Goal: Information Seeking & Learning: Learn about a topic

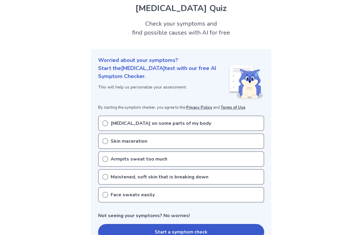
scroll to position [21, 0]
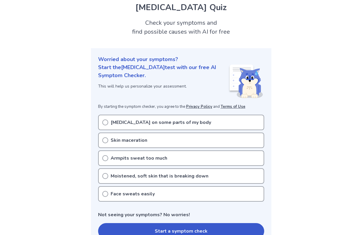
click at [179, 124] on p "Excessive sweating on some parts of my body" at bounding box center [161, 122] width 100 height 7
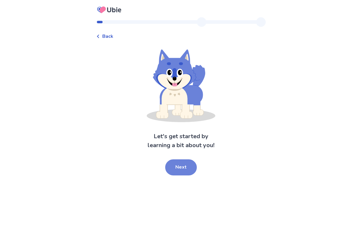
click at [177, 173] on button "Next" at bounding box center [181, 167] width 32 height 16
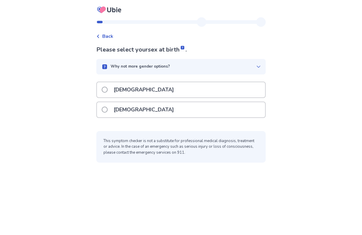
click at [150, 90] on div "[DEMOGRAPHIC_DATA]" at bounding box center [181, 89] width 168 height 15
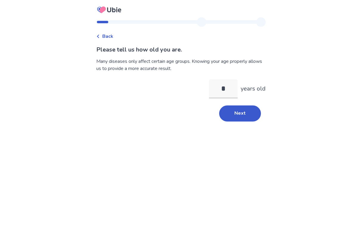
type input "**"
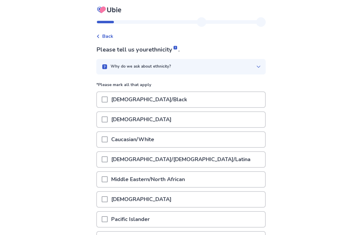
click at [165, 123] on div "[DEMOGRAPHIC_DATA]" at bounding box center [181, 119] width 168 height 15
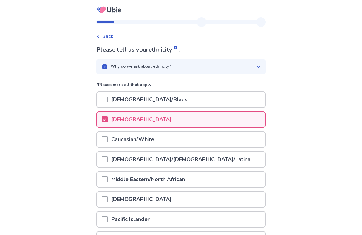
scroll to position [65, 0]
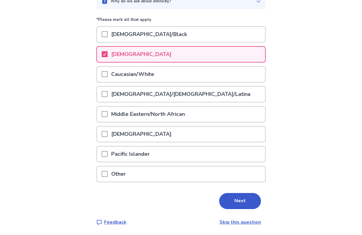
click at [237, 192] on div "Please tell us your ethnicity . Why do we ask about ethnicity? *Please mark all…" at bounding box center [180, 103] width 169 height 246
click at [236, 198] on button "Next" at bounding box center [240, 201] width 42 height 16
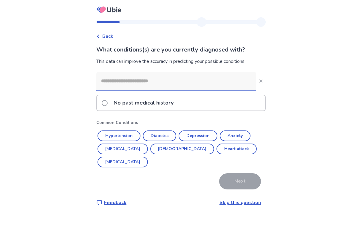
click at [210, 108] on div "No past medical history" at bounding box center [181, 102] width 168 height 15
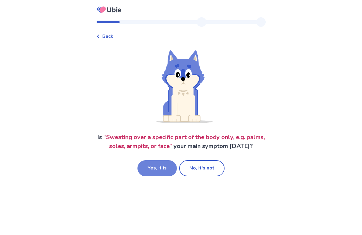
click at [163, 170] on button "Yes, it is" at bounding box center [156, 168] width 39 height 16
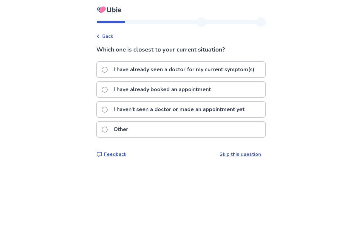
click at [178, 115] on p "I haven't seen a doctor or made an appointment yet" at bounding box center [179, 109] width 138 height 15
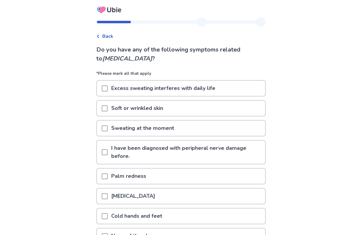
click at [113, 87] on p "Excess sweating interferes with daily life" at bounding box center [163, 88] width 111 height 15
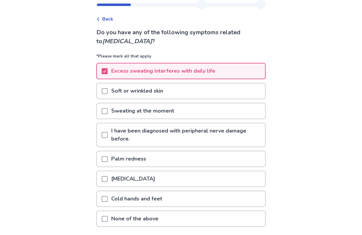
scroll to position [15, 0]
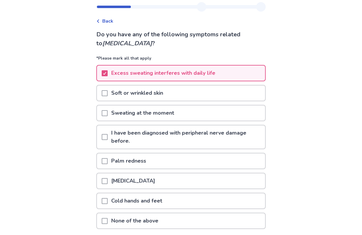
click at [126, 112] on p "Sweating at the moment" at bounding box center [143, 112] width 70 height 15
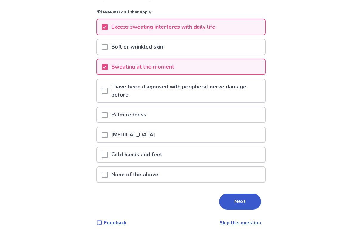
scroll to position [62, 0]
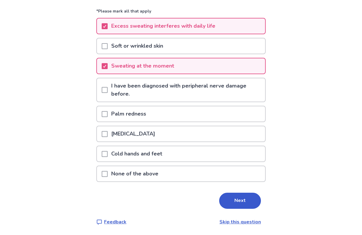
click at [138, 115] on p "Palm redness" at bounding box center [129, 113] width 42 height 15
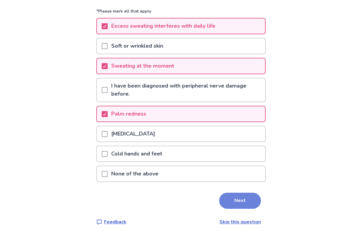
click at [229, 197] on button "Next" at bounding box center [240, 201] width 42 height 16
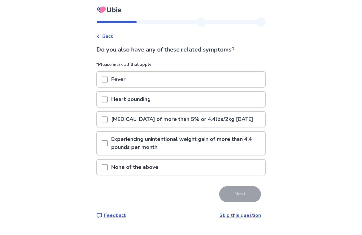
click at [160, 175] on p "None of the above" at bounding box center [135, 167] width 54 height 15
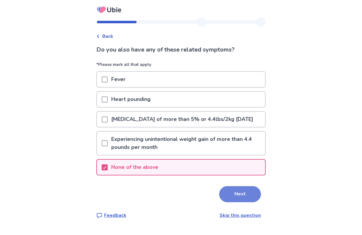
click at [227, 202] on button "Next" at bounding box center [240, 194] width 42 height 16
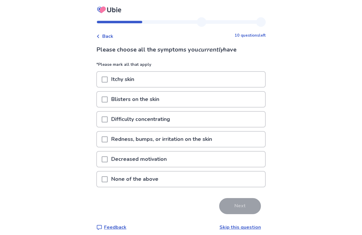
click at [187, 180] on div "None of the above" at bounding box center [181, 179] width 168 height 15
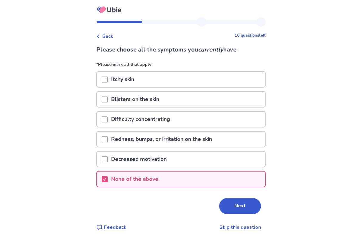
click at [184, 177] on div "None of the above" at bounding box center [181, 179] width 168 height 15
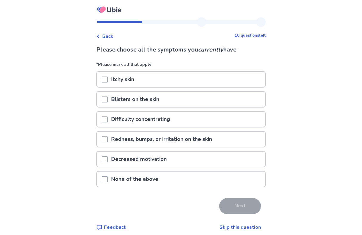
click at [178, 162] on div "Decreased motivation" at bounding box center [181, 159] width 168 height 15
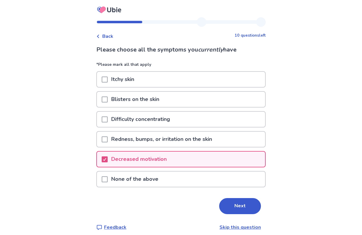
click at [190, 125] on div "Difficulty concentrating" at bounding box center [181, 119] width 168 height 15
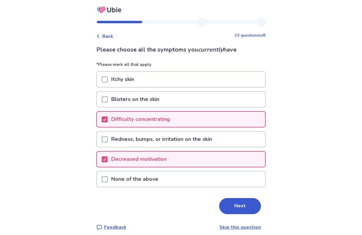
click at [190, 125] on div "Difficulty concentrating" at bounding box center [181, 119] width 168 height 15
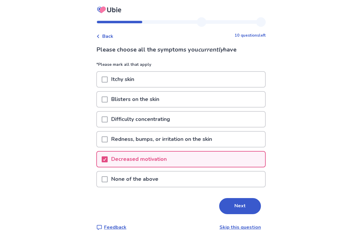
click at [190, 125] on div "Difficulty concentrating" at bounding box center [181, 119] width 168 height 15
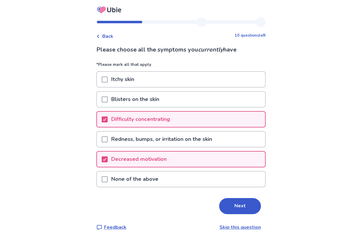
click at [192, 120] on div "Difficulty concentrating" at bounding box center [181, 119] width 168 height 15
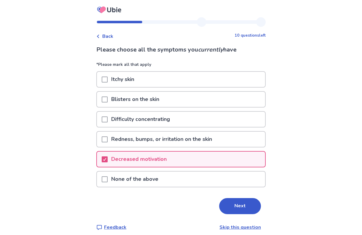
click at [192, 120] on div "Difficulty concentrating" at bounding box center [181, 119] width 168 height 15
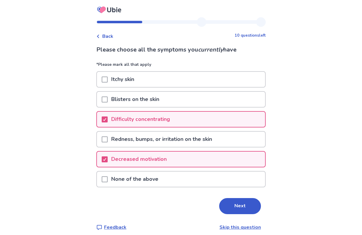
click at [210, 121] on div "Difficulty concentrating" at bounding box center [181, 119] width 168 height 15
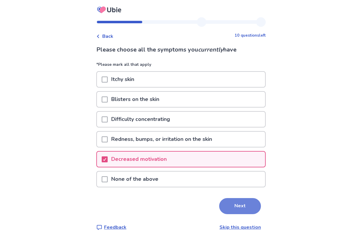
click at [232, 212] on button "Next" at bounding box center [240, 206] width 42 height 16
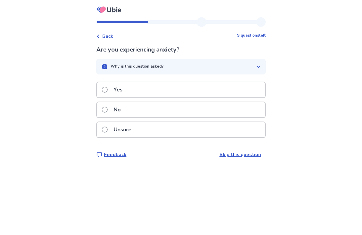
click at [190, 128] on div "Unsure" at bounding box center [181, 129] width 168 height 15
click at [185, 105] on div "No" at bounding box center [181, 109] width 168 height 15
click at [183, 109] on div "No" at bounding box center [181, 109] width 168 height 15
click at [183, 110] on div "No" at bounding box center [181, 109] width 168 height 15
click at [183, 111] on div "No" at bounding box center [181, 109] width 168 height 15
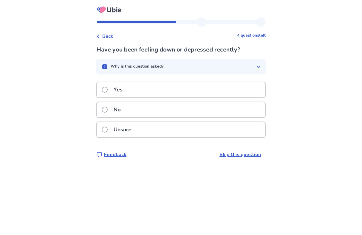
click at [183, 111] on div "No" at bounding box center [181, 109] width 168 height 15
click at [167, 91] on div "Yes" at bounding box center [181, 89] width 168 height 15
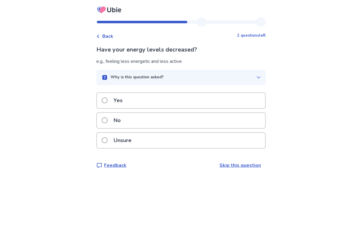
click at [166, 103] on div "Yes" at bounding box center [181, 100] width 168 height 15
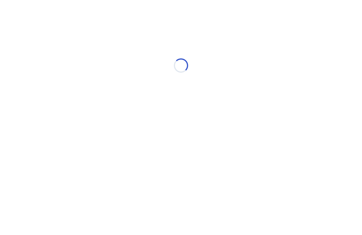
select select "*"
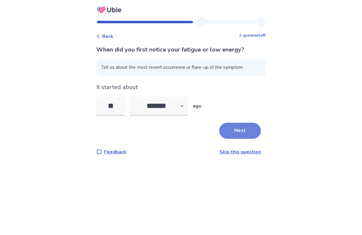
type input "**"
click at [237, 130] on button "Next" at bounding box center [240, 131] width 42 height 16
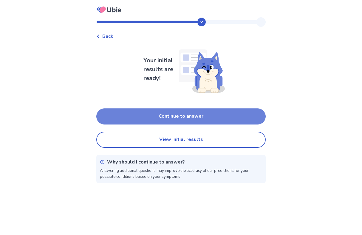
click at [221, 117] on button "Continue to answer" at bounding box center [180, 116] width 169 height 16
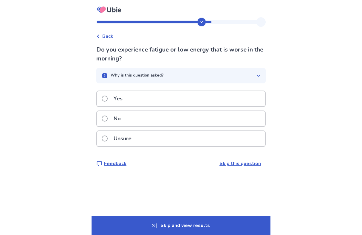
click at [215, 122] on div "No" at bounding box center [181, 118] width 168 height 15
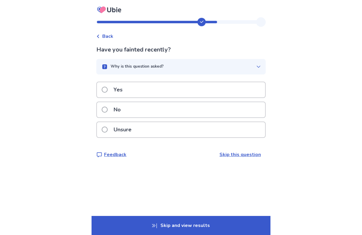
click at [213, 103] on div "No" at bounding box center [181, 109] width 168 height 15
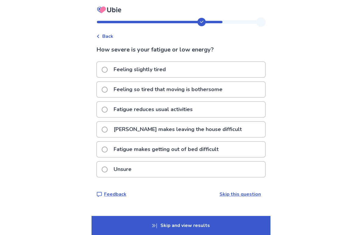
click at [217, 71] on div "Feeling slightly tired" at bounding box center [181, 69] width 168 height 15
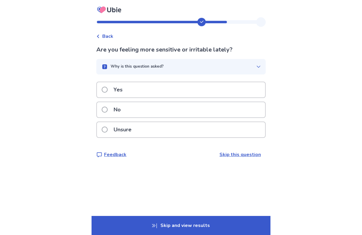
click at [113, 33] on span "Back" at bounding box center [107, 36] width 11 height 7
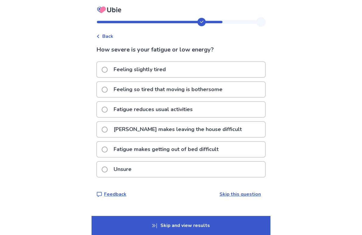
click at [157, 111] on p "Fatigue reduces usual activities" at bounding box center [153, 109] width 86 height 15
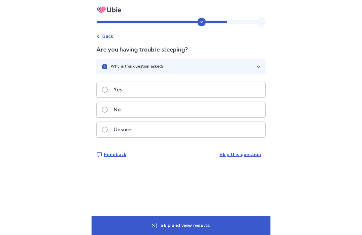
click at [145, 89] on div "Yes" at bounding box center [181, 89] width 168 height 15
click at [146, 109] on div "No" at bounding box center [181, 109] width 168 height 15
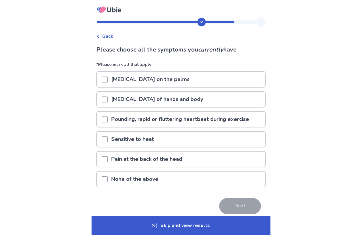
click at [108, 79] on span at bounding box center [105, 80] width 6 height 6
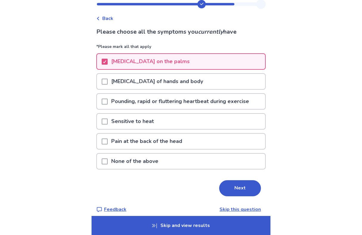
scroll to position [21, 0]
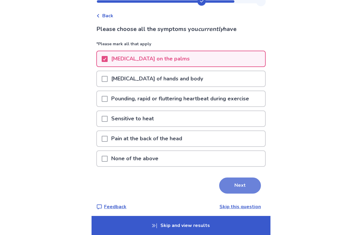
click at [230, 188] on button "Next" at bounding box center [240, 186] width 42 height 16
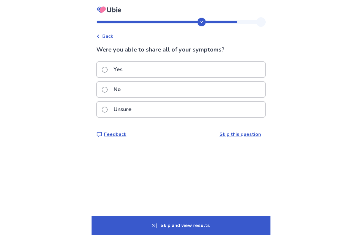
click at [209, 73] on div "Yes" at bounding box center [181, 69] width 168 height 15
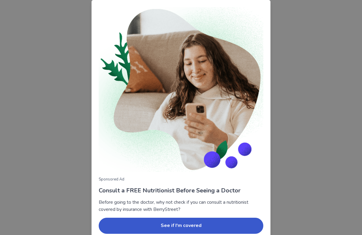
scroll to position [25, 0]
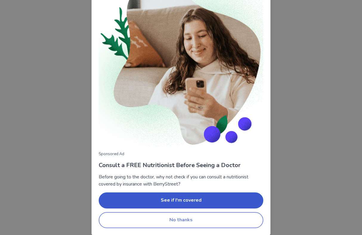
click at [195, 220] on button "No thanks" at bounding box center [181, 220] width 164 height 16
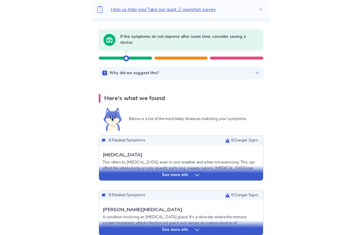
scroll to position [61, 0]
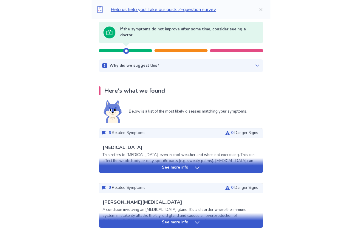
click at [188, 168] on div "See more info" at bounding box center [181, 168] width 164 height 6
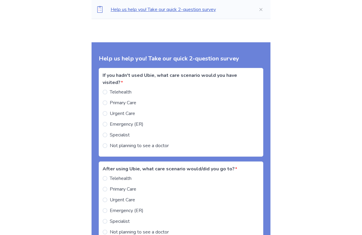
scroll to position [899, 0]
